Goal: Transaction & Acquisition: Purchase product/service

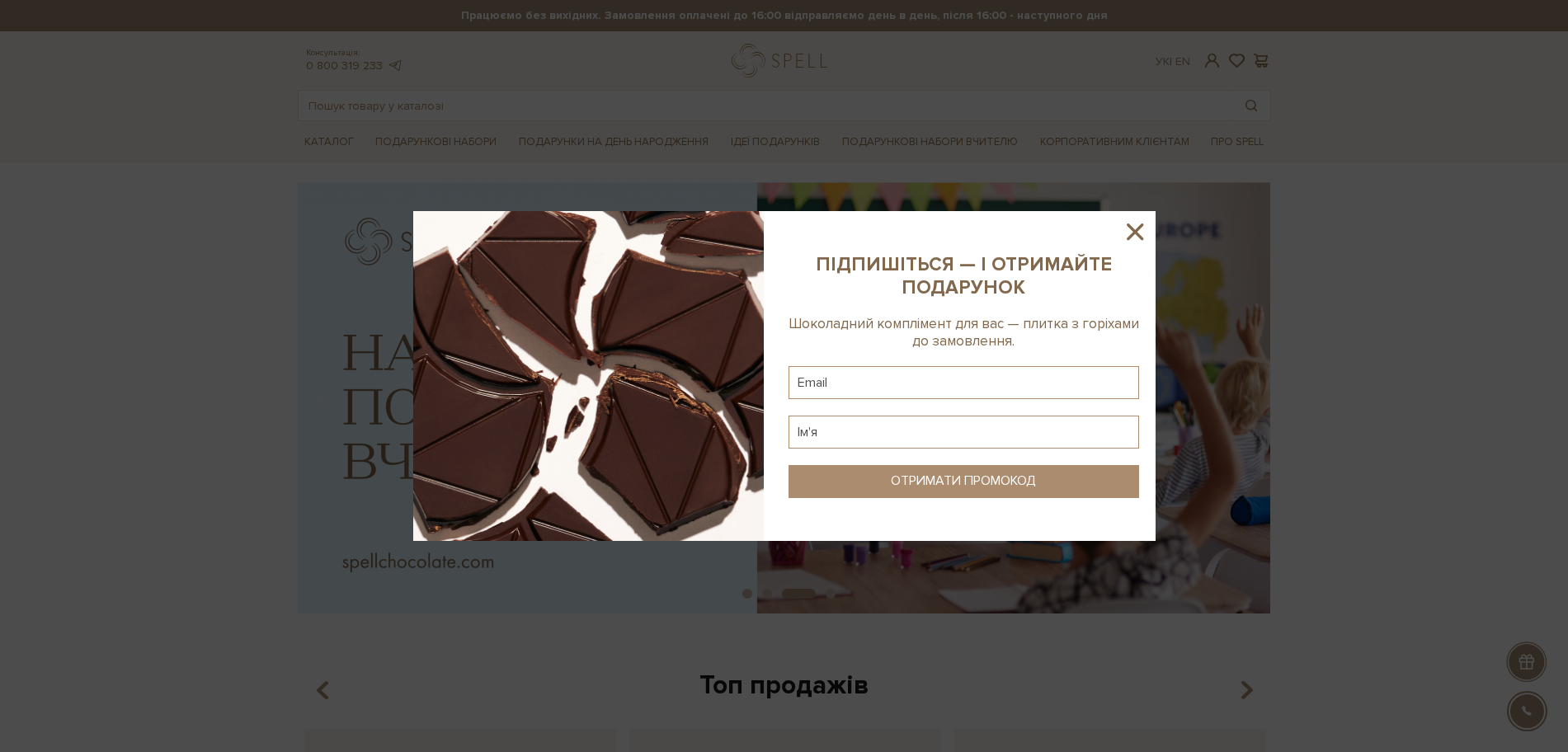
click at [1138, 224] on icon at bounding box center [1135, 232] width 28 height 28
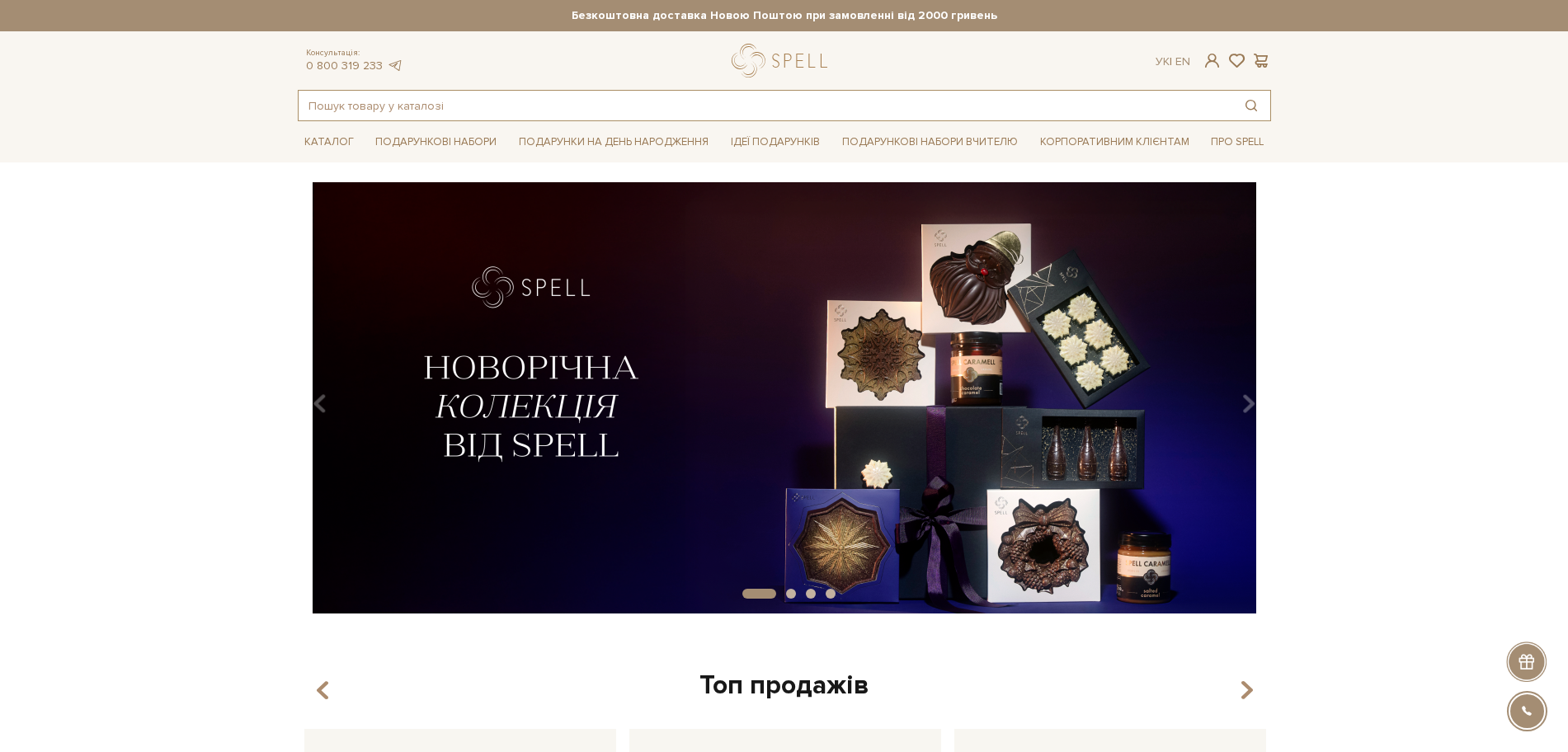
click at [456, 108] on input "text" at bounding box center [765, 106] width 934 height 30
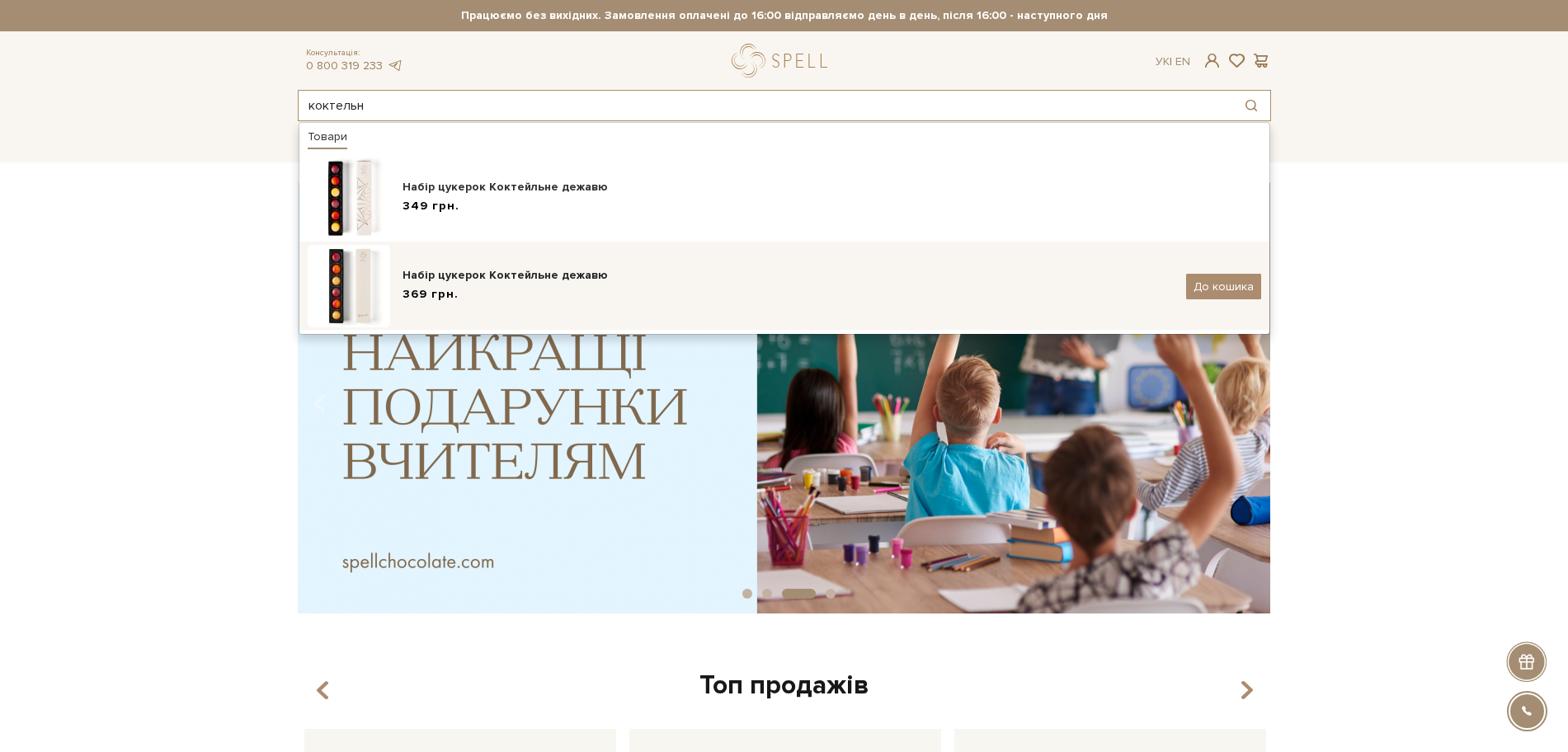
type input "коктельн"
click at [442, 273] on div "Набір цукерок Коктейльне дежавю" at bounding box center [788, 275] width 771 height 17
